Goal: Transaction & Acquisition: Purchase product/service

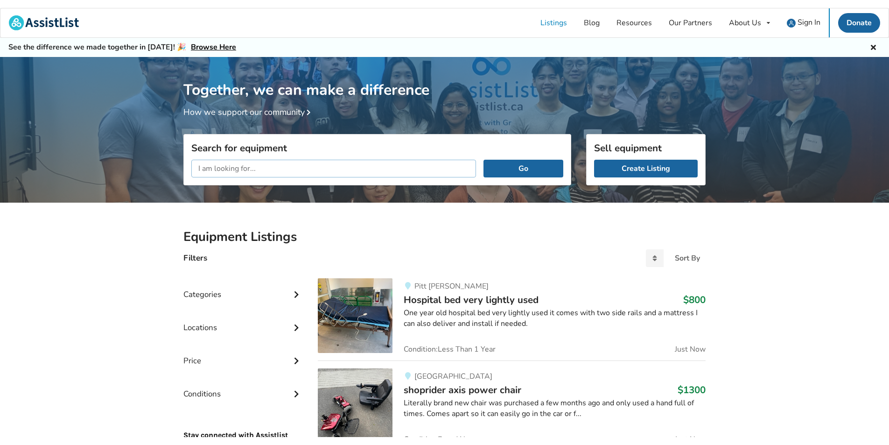
scroll to position [49, 0]
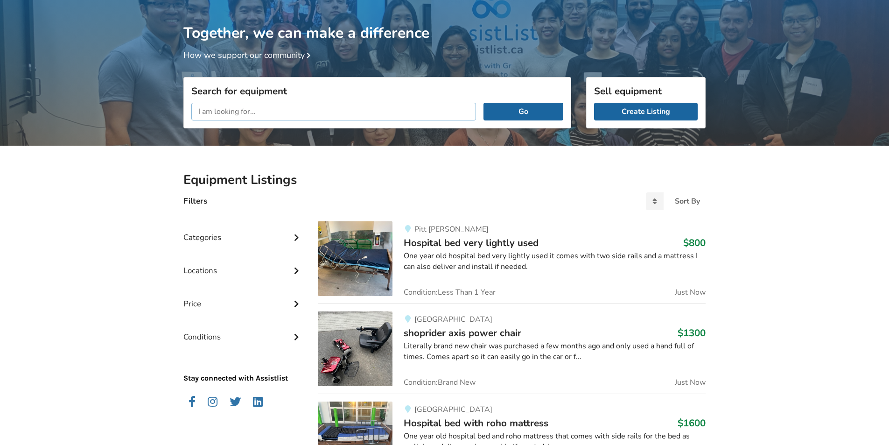
click at [214, 112] on input "text" at bounding box center [333, 112] width 285 height 18
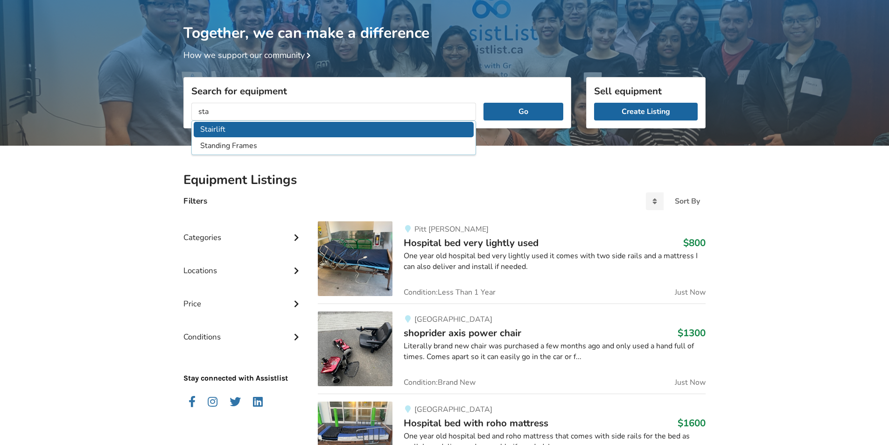
click at [216, 132] on li "Stairlift" at bounding box center [334, 129] width 280 height 15
type input "Stairlift"
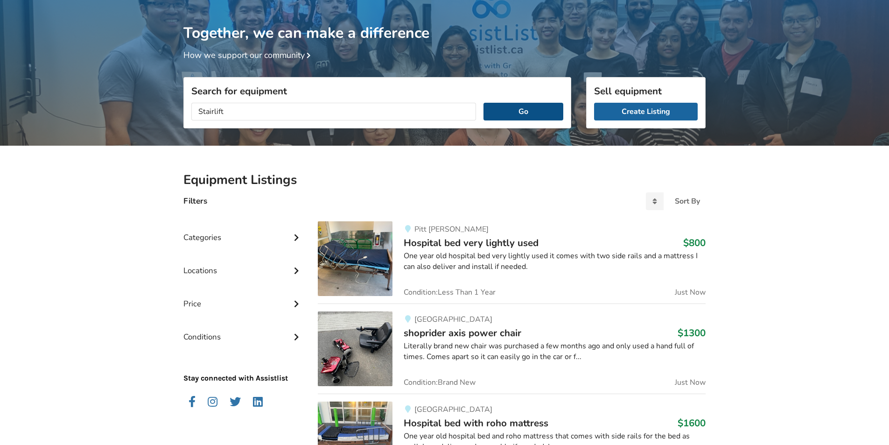
click at [525, 108] on button "Go" at bounding box center [524, 112] width 80 height 18
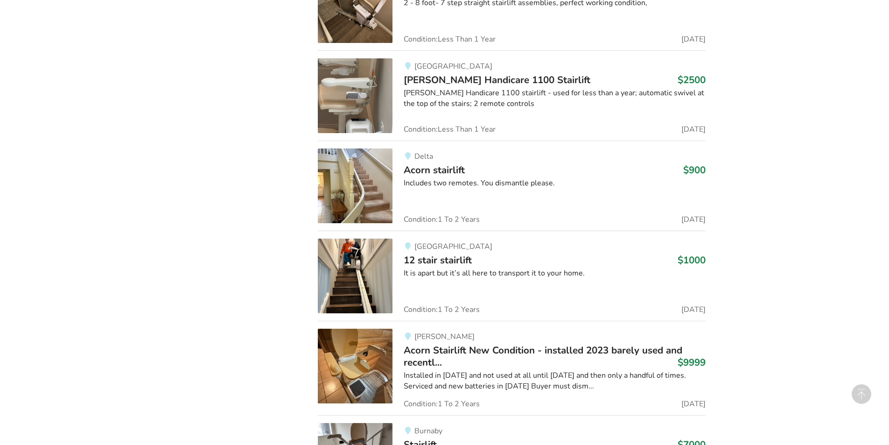
scroll to position [1392, 0]
click at [372, 270] on img at bounding box center [355, 275] width 75 height 75
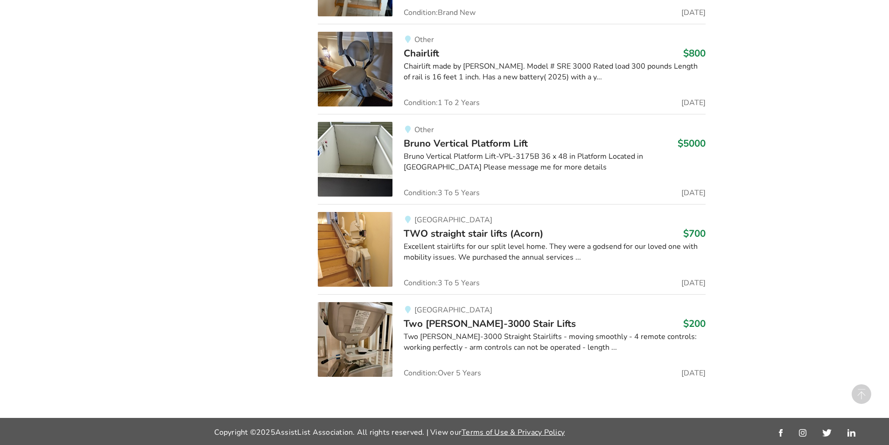
scroll to position [2697, 0]
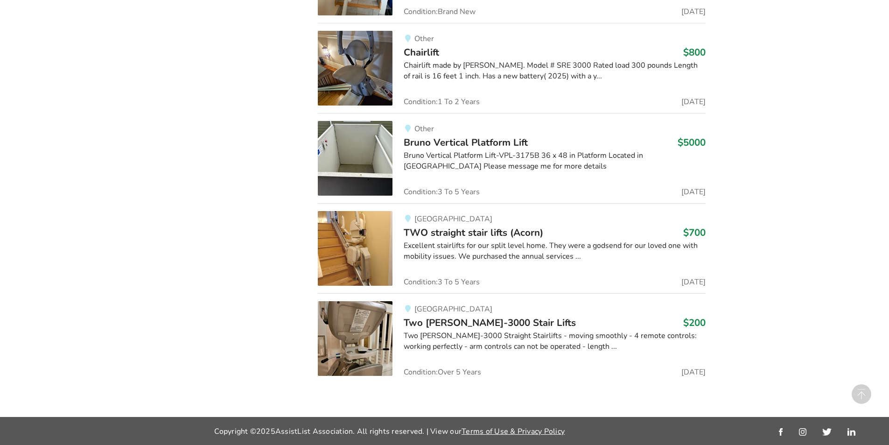
click at [365, 333] on img at bounding box center [355, 338] width 75 height 75
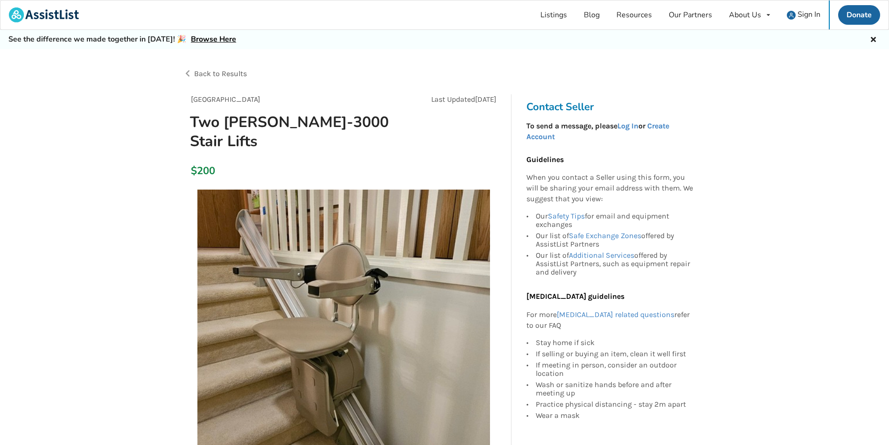
click at [566, 109] on h3 "Contact Seller" at bounding box center [613, 106] width 172 height 13
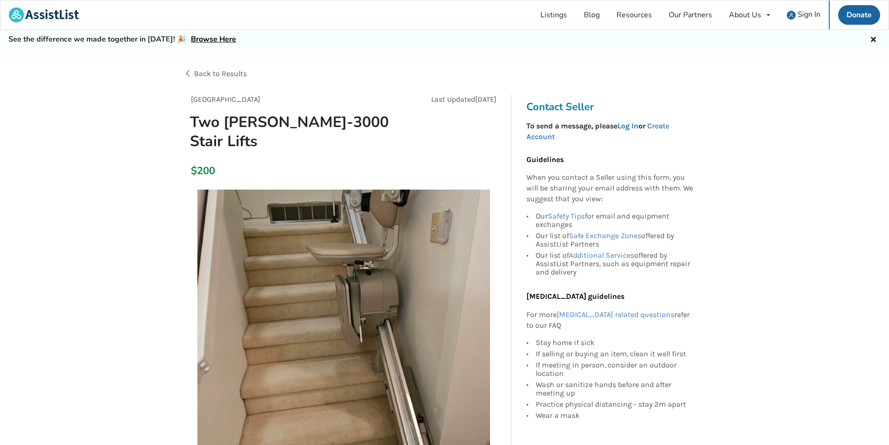
click at [626, 126] on link "Log In" at bounding box center [628, 125] width 21 height 9
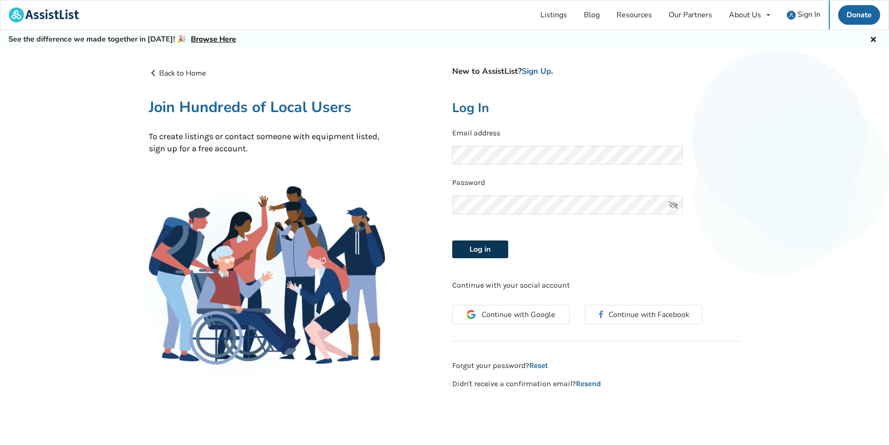
click at [493, 253] on button "Log in" at bounding box center [480, 249] width 56 height 18
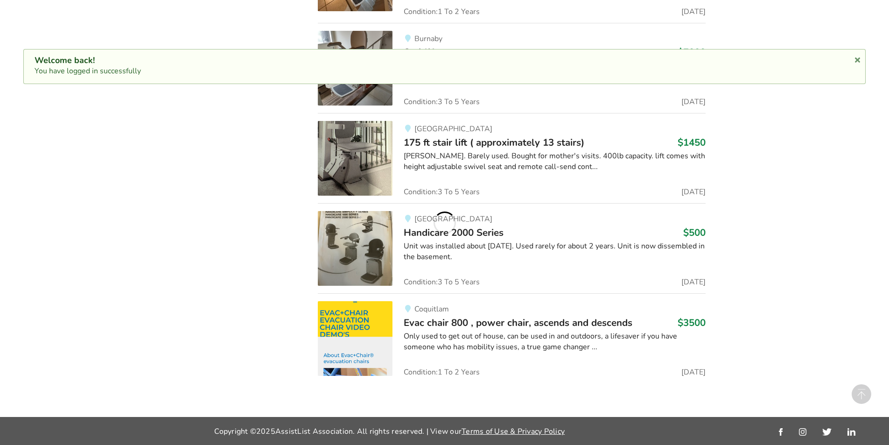
scroll to position [2681, 0]
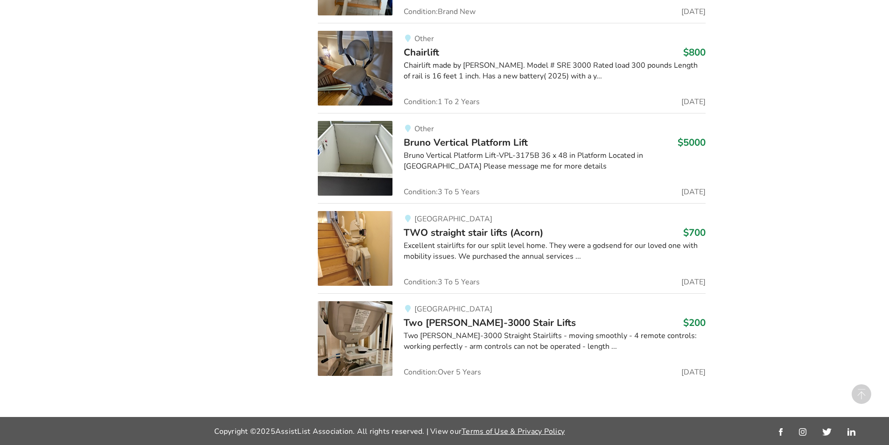
click at [358, 331] on img at bounding box center [355, 338] width 75 height 75
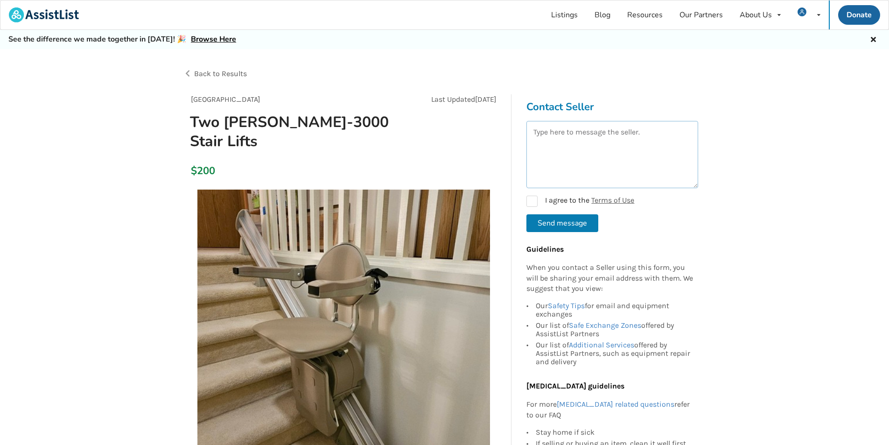
click at [559, 133] on textarea at bounding box center [613, 154] width 172 height 67
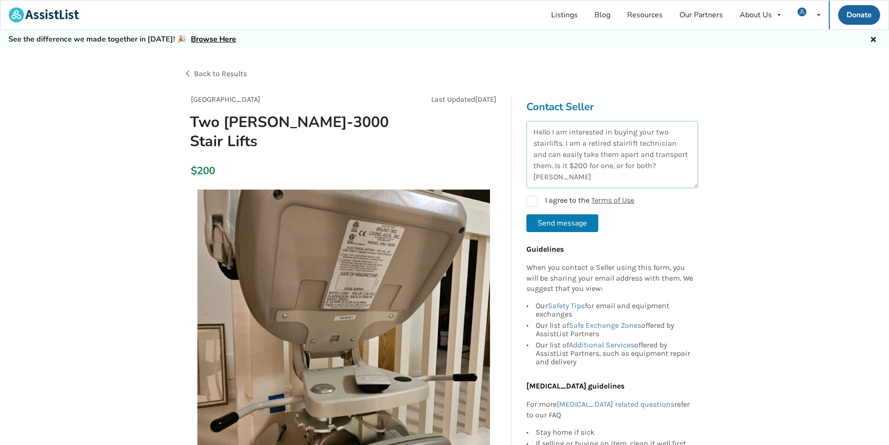
click at [571, 176] on textarea "Hello I am interested in buying your two stairlifts. I am a retired stairlift t…" at bounding box center [613, 154] width 172 height 67
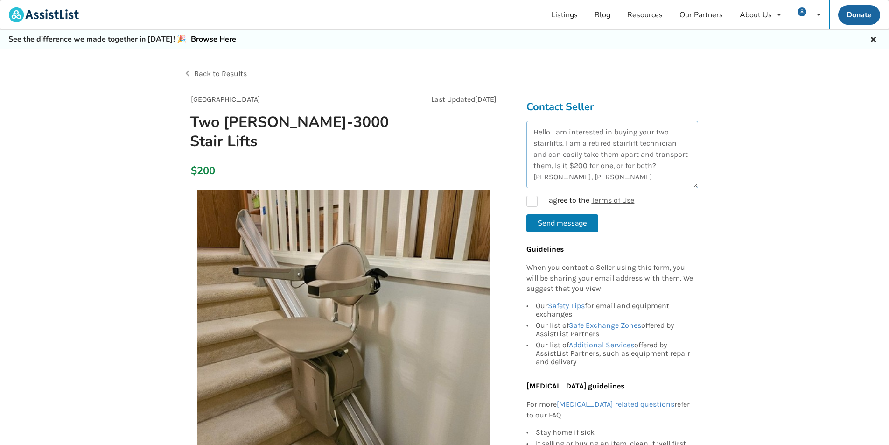
click at [626, 183] on textarea "Hello I am interested in buying your two stairlifts. I am a retired stairlift t…" at bounding box center [613, 154] width 172 height 67
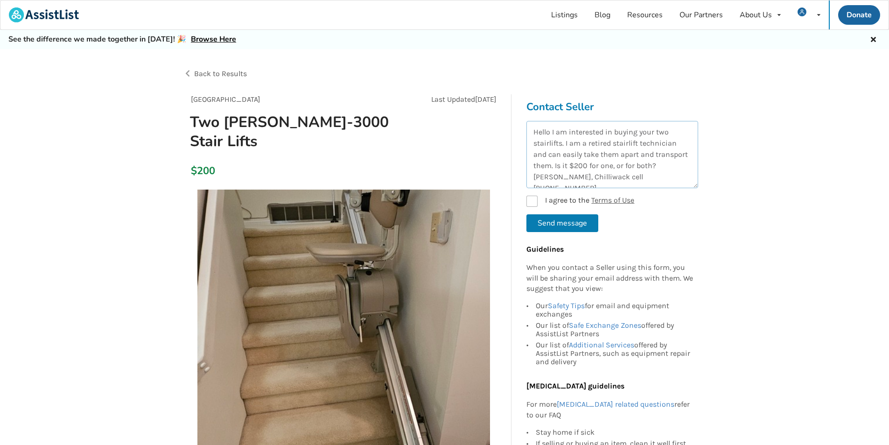
type textarea "Hello I am interested in buying your two stairlifts. I am a retired stairlift t…"
click at [532, 202] on label "I agree to the Terms of Use" at bounding box center [581, 201] width 108 height 11
checkbox input "true"
click at [554, 221] on button "Send message" at bounding box center [563, 223] width 72 height 18
checkbox input "false"
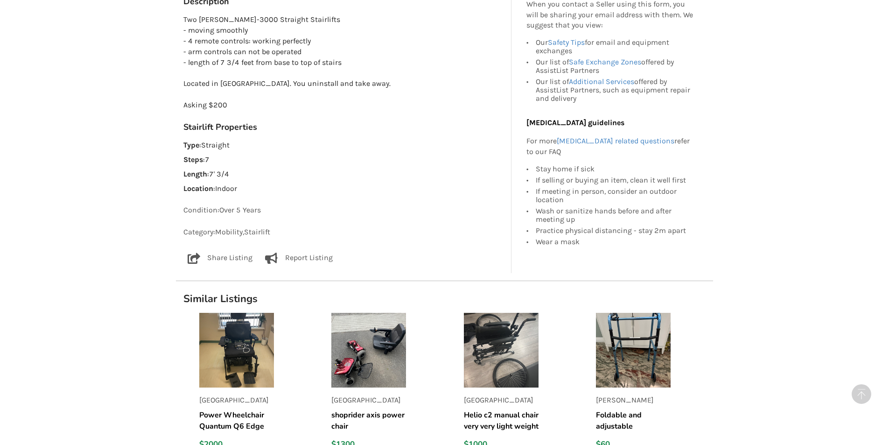
scroll to position [560, 0]
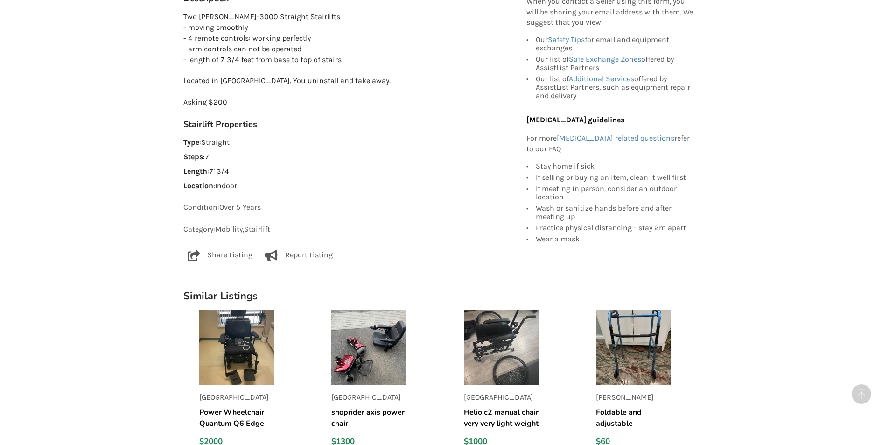
click at [215, 333] on img at bounding box center [236, 347] width 75 height 75
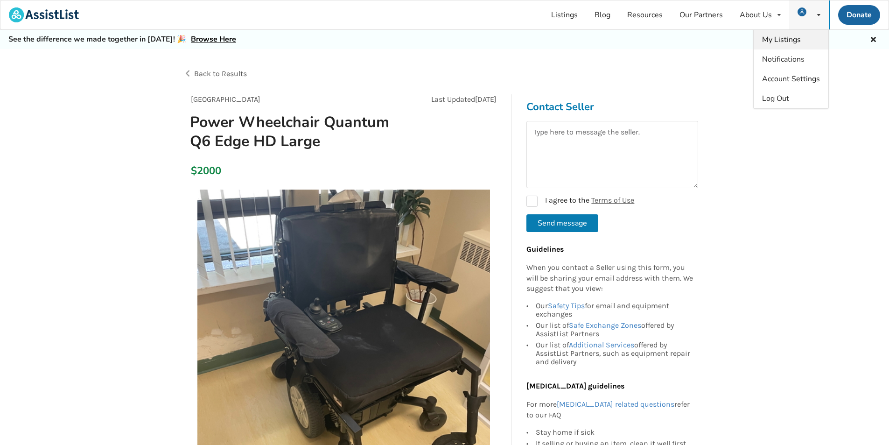
click at [797, 42] on span "My Listings" at bounding box center [781, 40] width 39 height 10
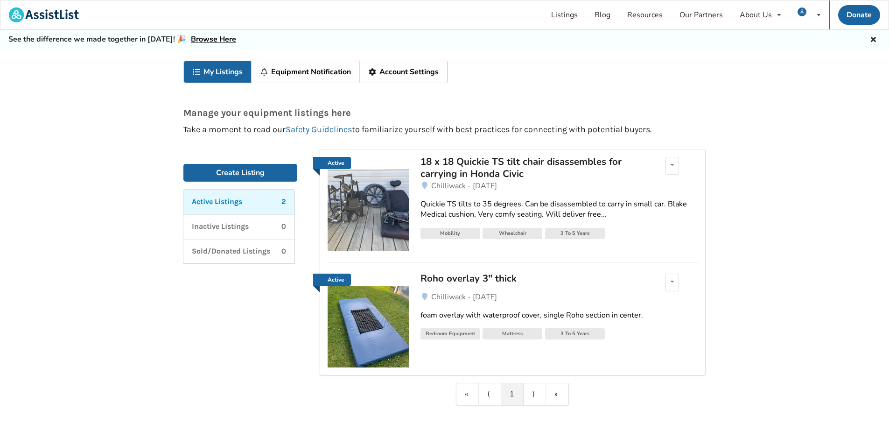
click at [346, 311] on img at bounding box center [369, 327] width 82 height 82
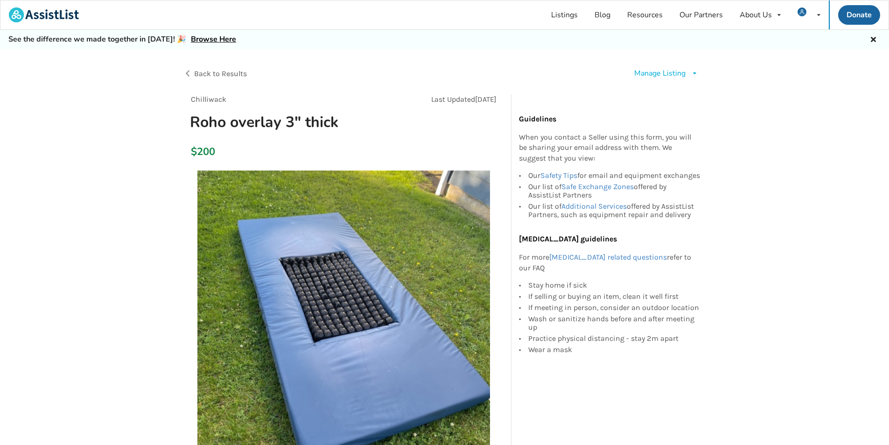
click at [682, 74] on div "Manage Listing" at bounding box center [659, 73] width 51 height 11
click at [666, 148] on span "Delete listing" at bounding box center [681, 150] width 46 height 10
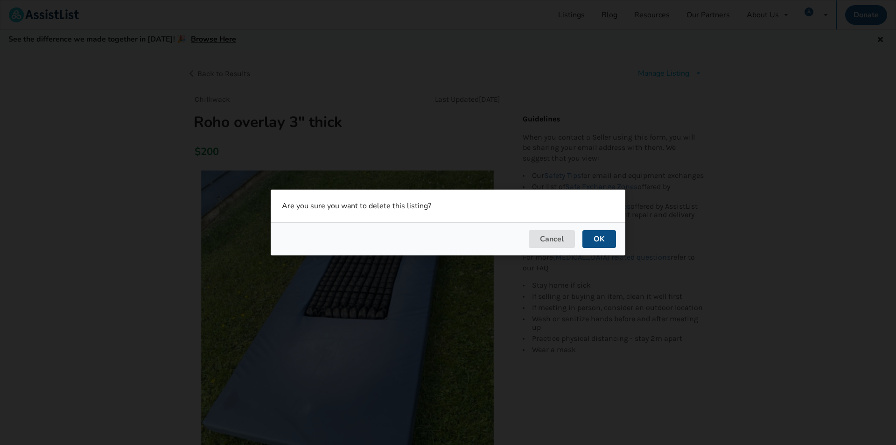
click at [604, 237] on button "OK" at bounding box center [600, 239] width 34 height 18
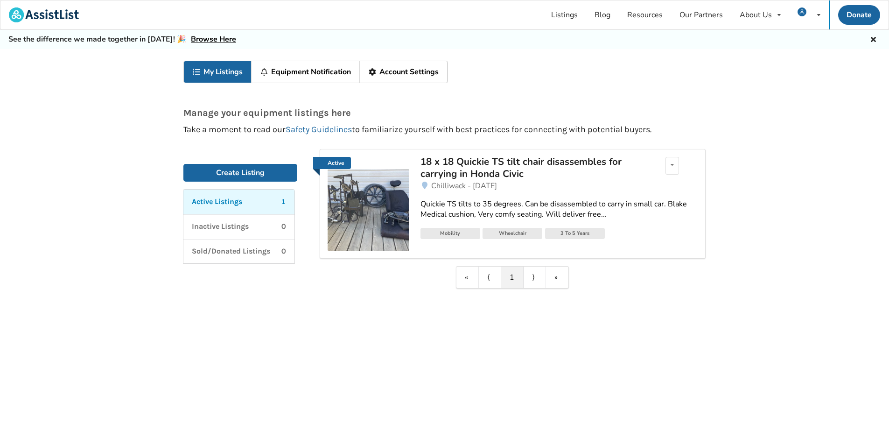
click at [390, 215] on img at bounding box center [369, 210] width 82 height 82
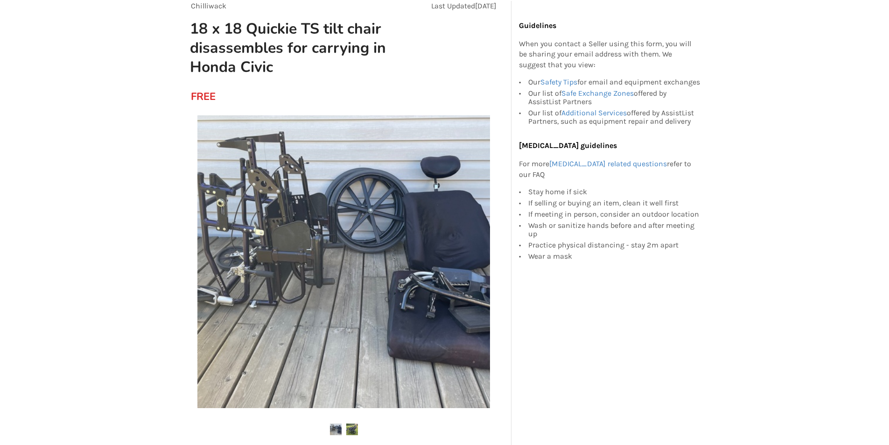
scroll to position [140, 0]
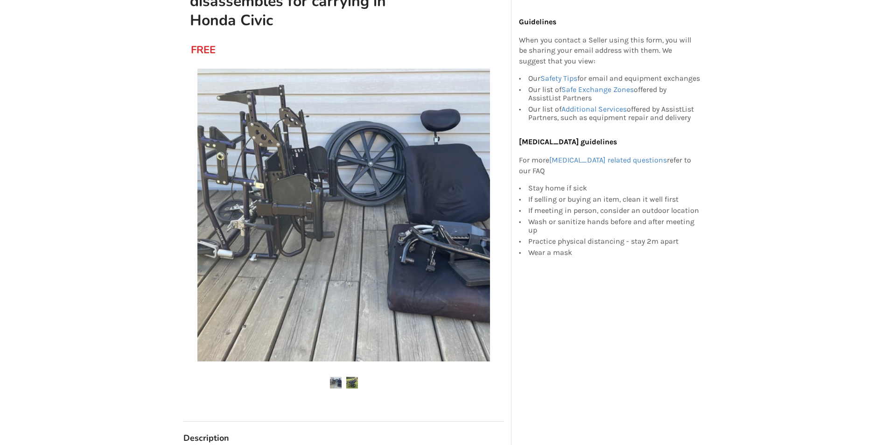
click at [353, 385] on img at bounding box center [352, 383] width 12 height 12
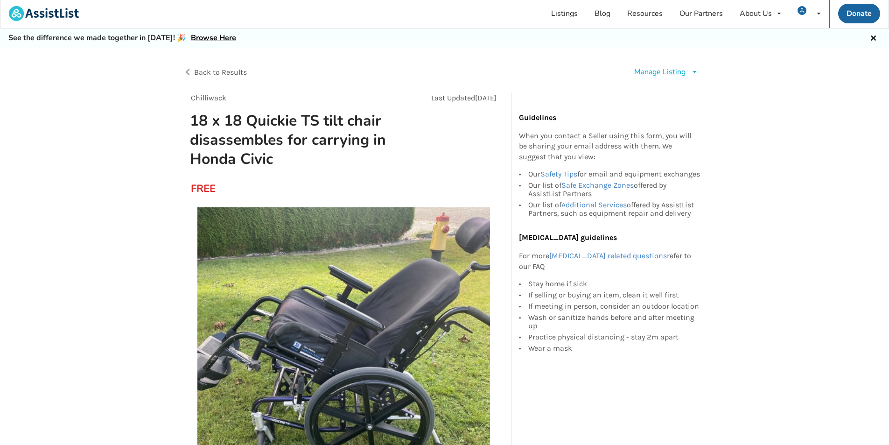
scroll to position [0, 0]
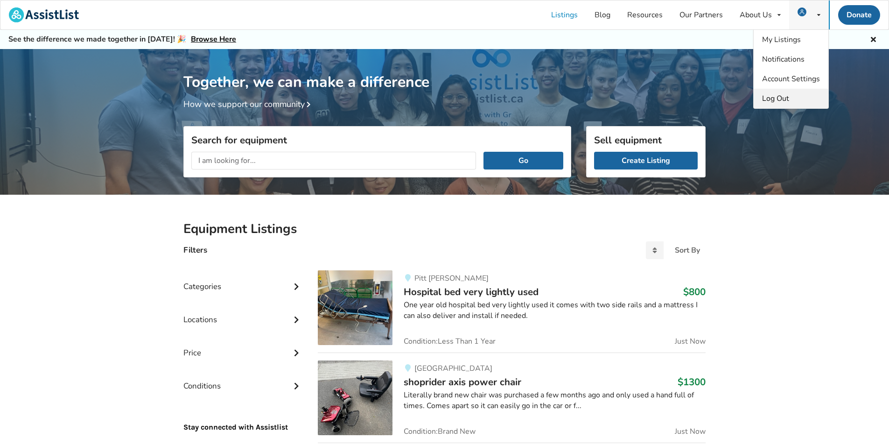
click at [779, 98] on span "Log Out" at bounding box center [775, 98] width 27 height 10
